Goal: Find specific page/section

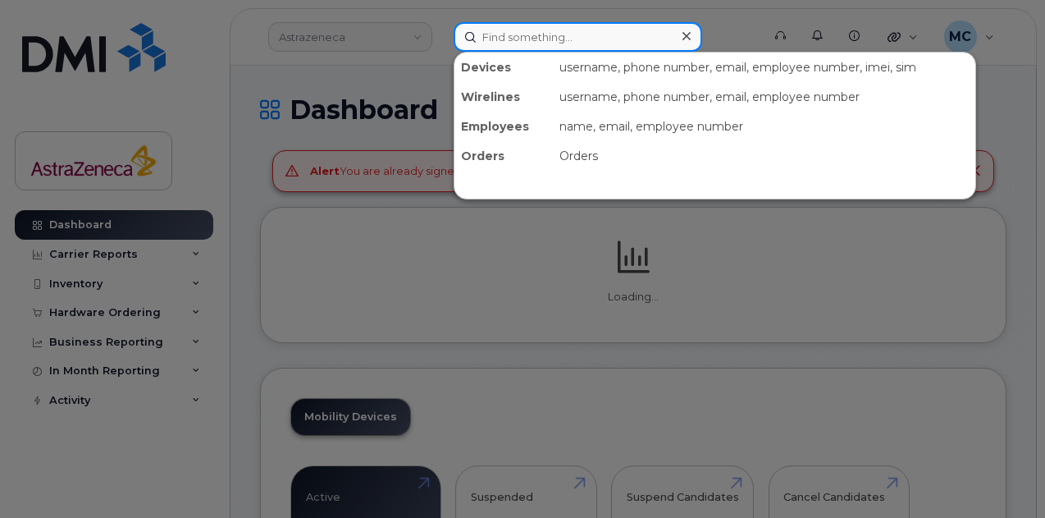
click at [564, 34] on input at bounding box center [578, 37] width 249 height 30
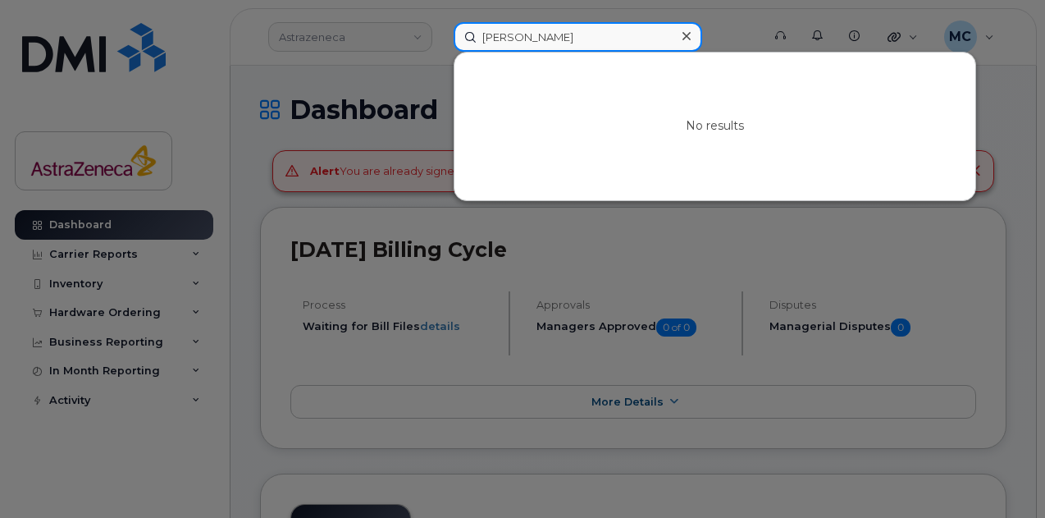
drag, startPoint x: 600, startPoint y: 41, endPoint x: 180, endPoint y: 48, distance: 420.0
click at [440, 47] on div "[PERSON_NAME] No results" at bounding box center [601, 37] width 323 height 30
click at [503, 32] on input "[PERSON_NAME]" at bounding box center [578, 37] width 249 height 30
drag, startPoint x: 510, startPoint y: 35, endPoint x: 495, endPoint y: 36, distance: 15.6
click at [495, 36] on input "[PERSON_NAME]" at bounding box center [578, 37] width 249 height 30
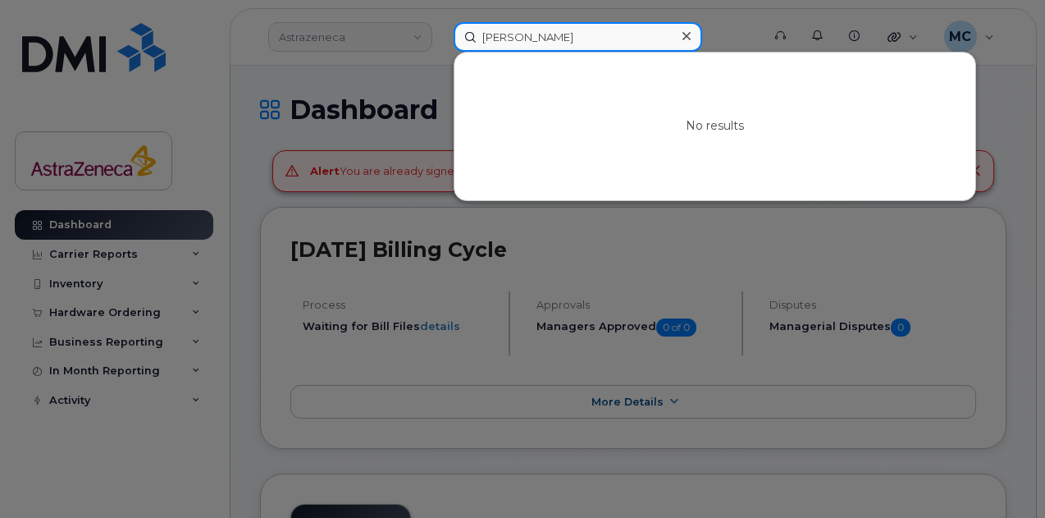
click at [584, 37] on input "[PERSON_NAME]" at bounding box center [578, 37] width 249 height 30
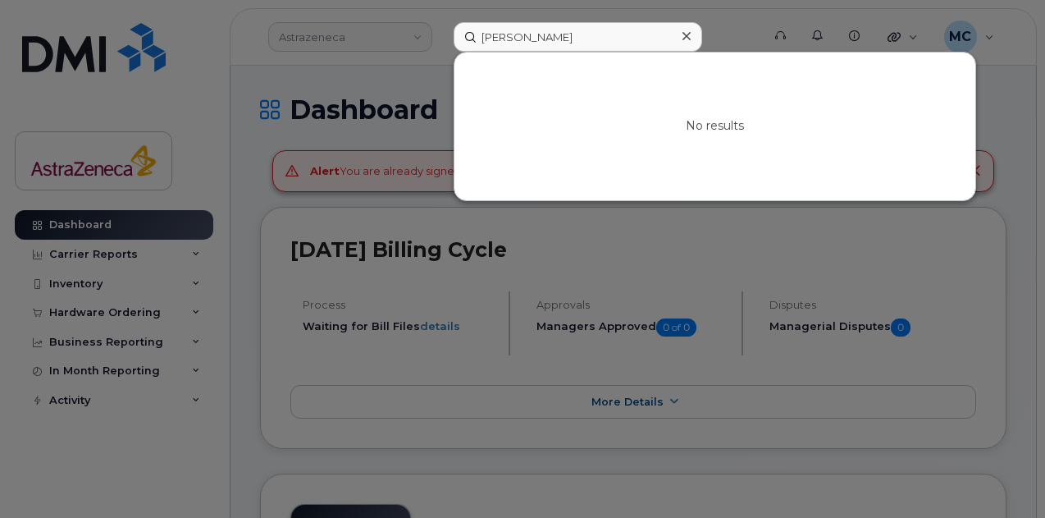
click at [1010, 277] on div at bounding box center [522, 259] width 1045 height 518
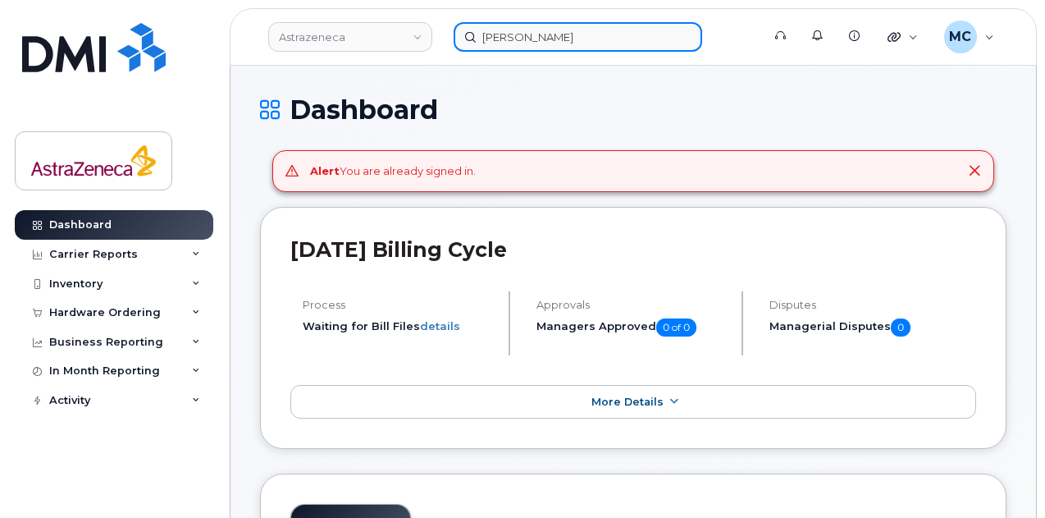
click at [502, 35] on input "[PERSON_NAME]" at bounding box center [578, 37] width 249 height 30
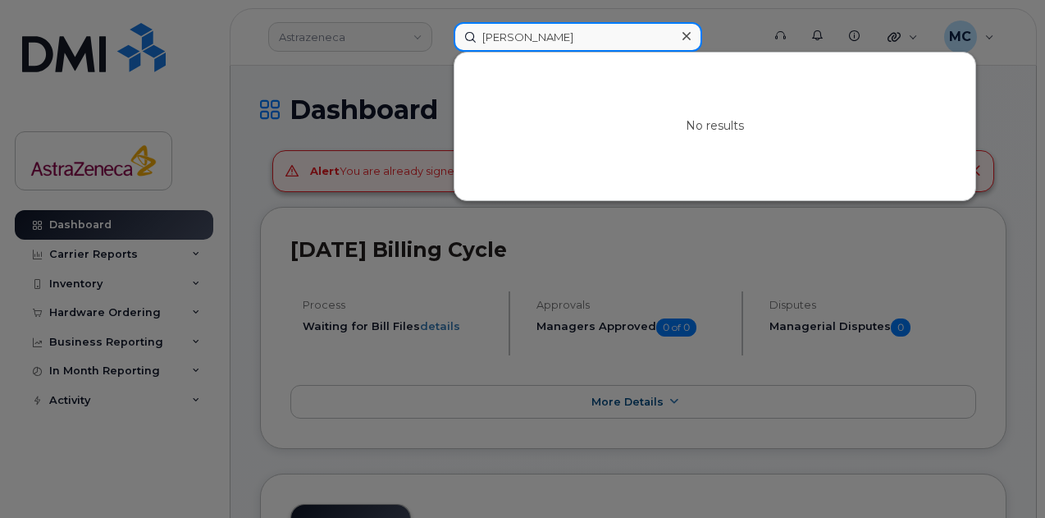
type input "[PERSON_NAME]"
click at [612, 34] on input "[PERSON_NAME]" at bounding box center [578, 37] width 249 height 30
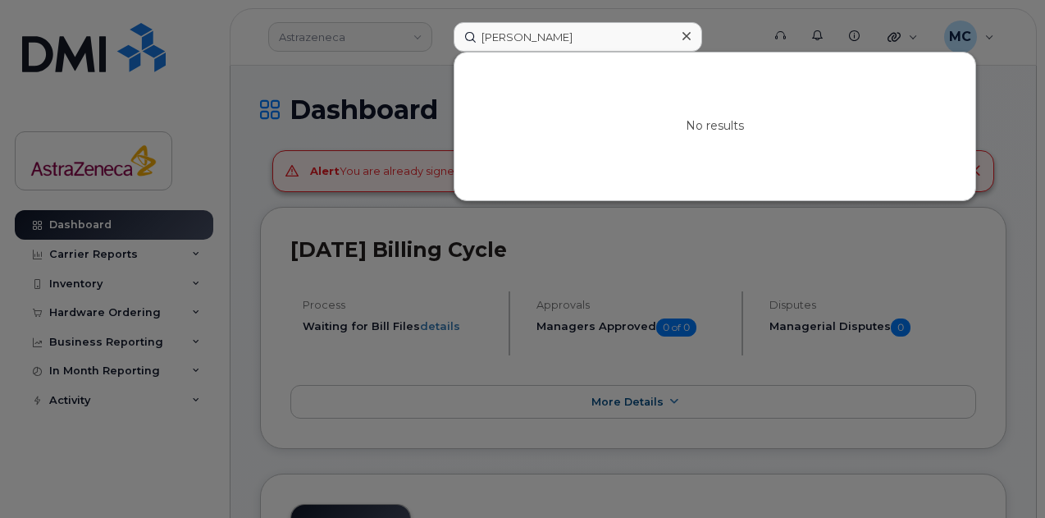
click at [931, 293] on div at bounding box center [522, 259] width 1045 height 518
